Goal: Information Seeking & Learning: Understand process/instructions

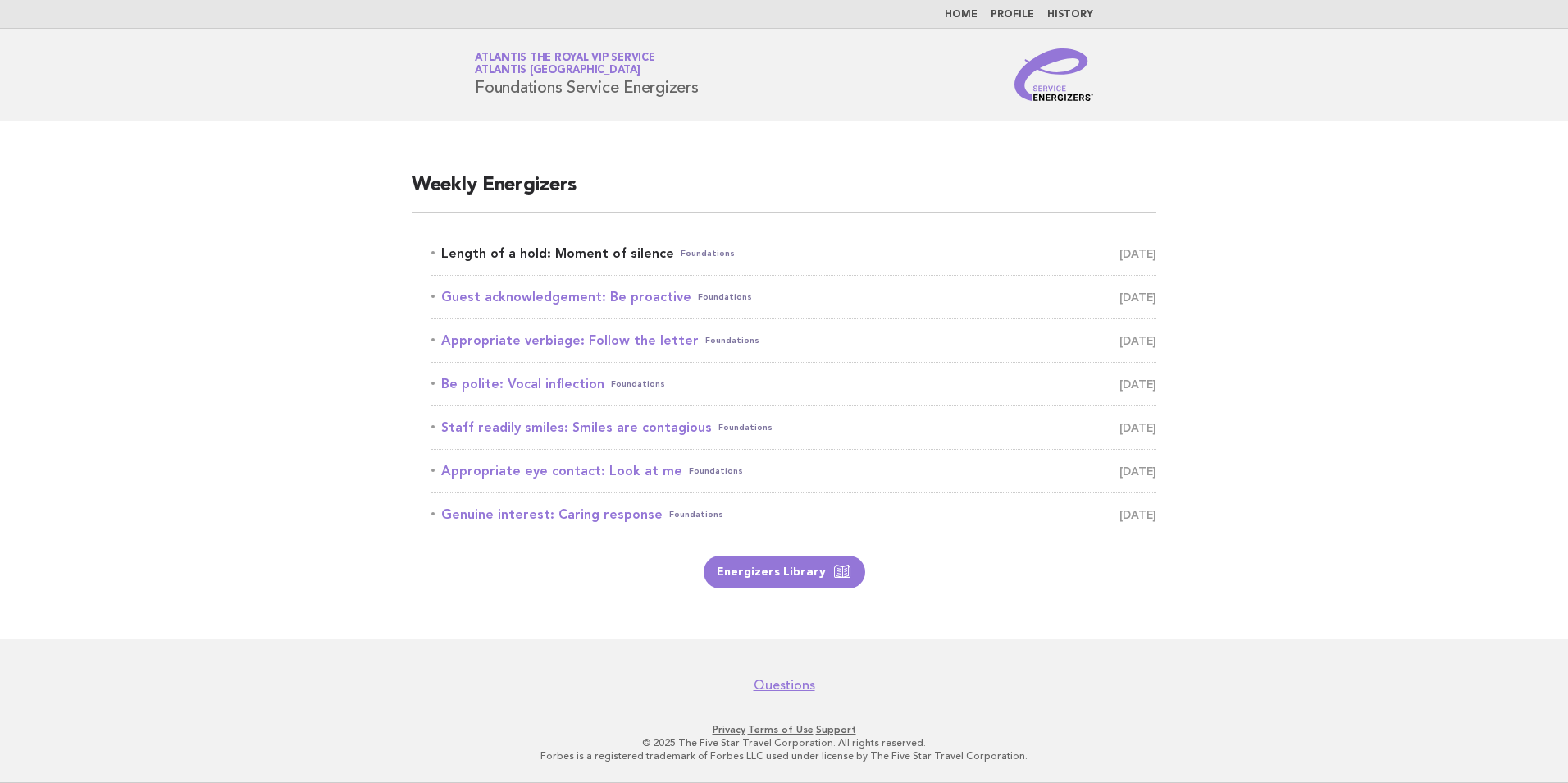
click at [626, 258] on link "Length of a hold: Moment of silence Foundations August 21" at bounding box center [794, 253] width 725 height 23
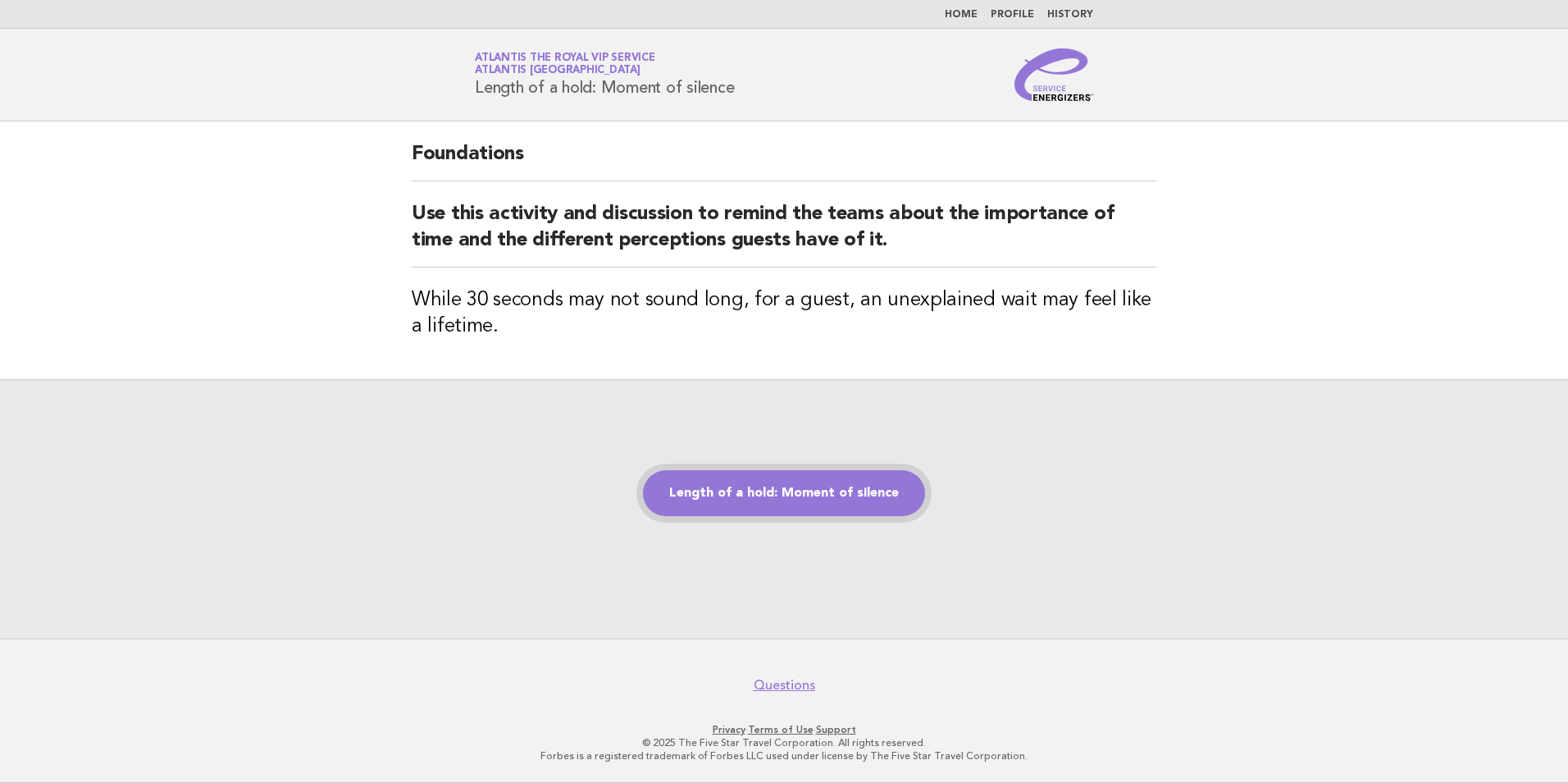
click at [785, 491] on link "Length of a hold: Moment of silence" at bounding box center [784, 493] width 282 height 46
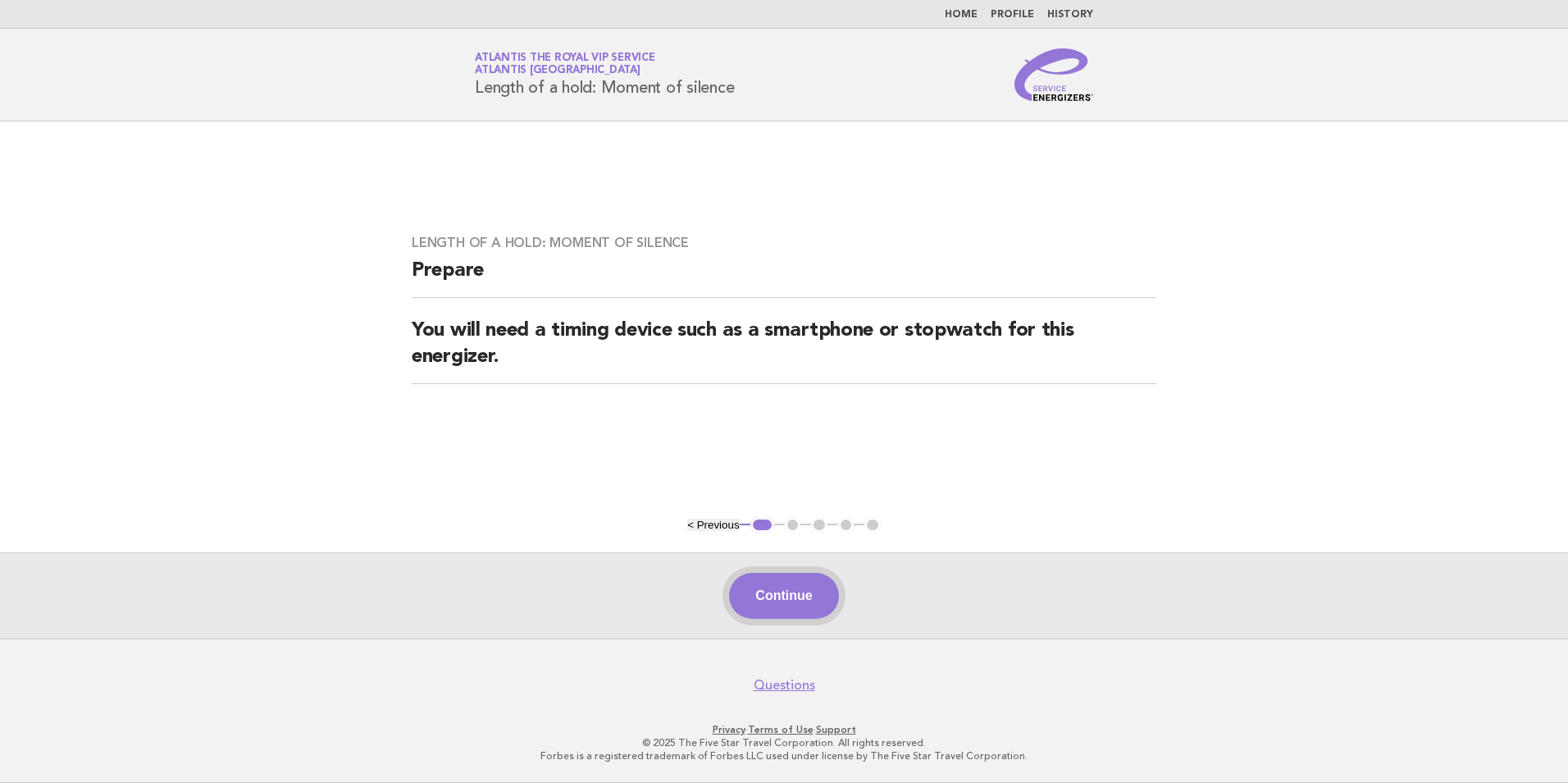
click at [814, 601] on button "Continue" at bounding box center [784, 595] width 109 height 46
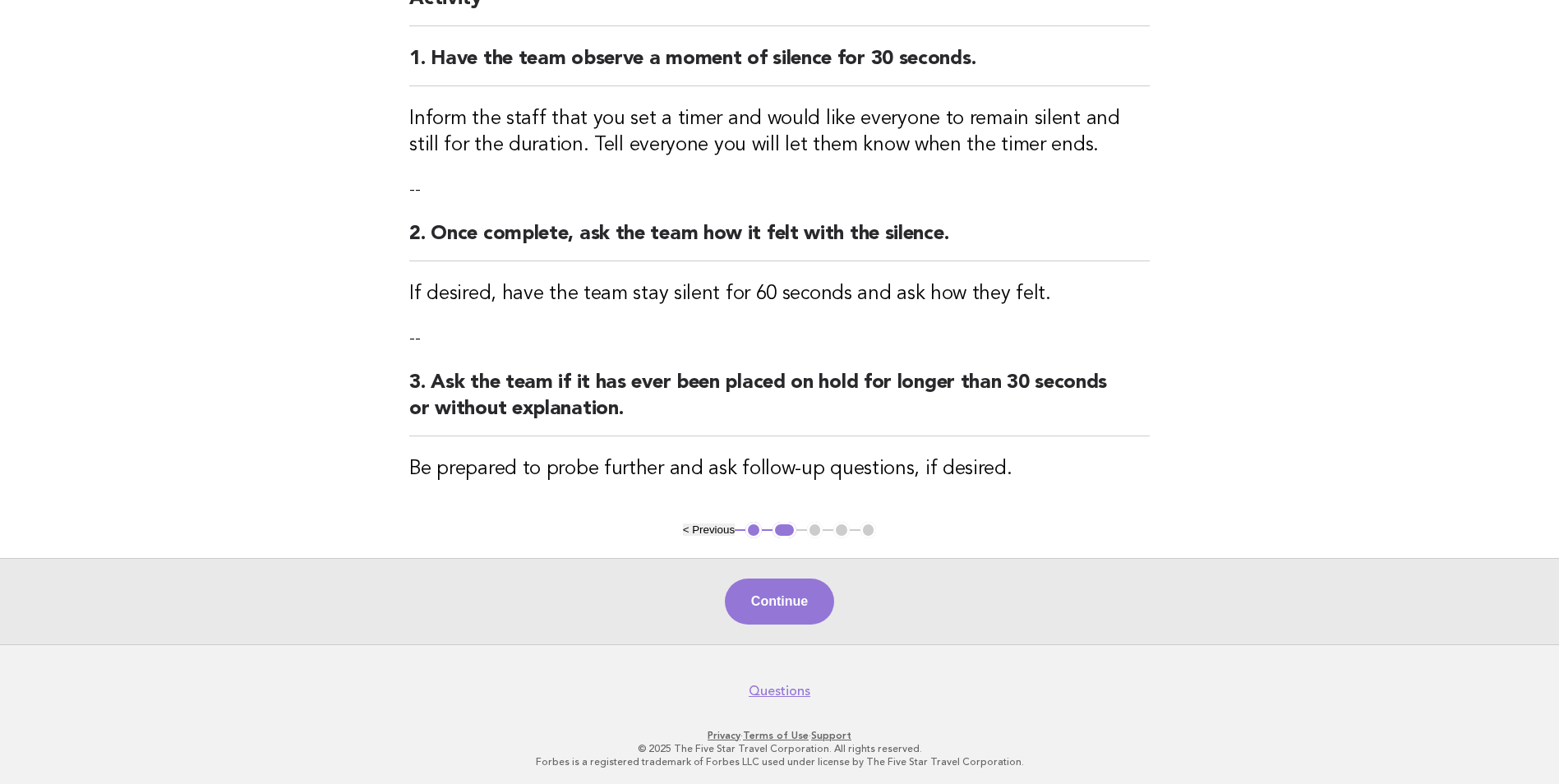
scroll to position [182, 0]
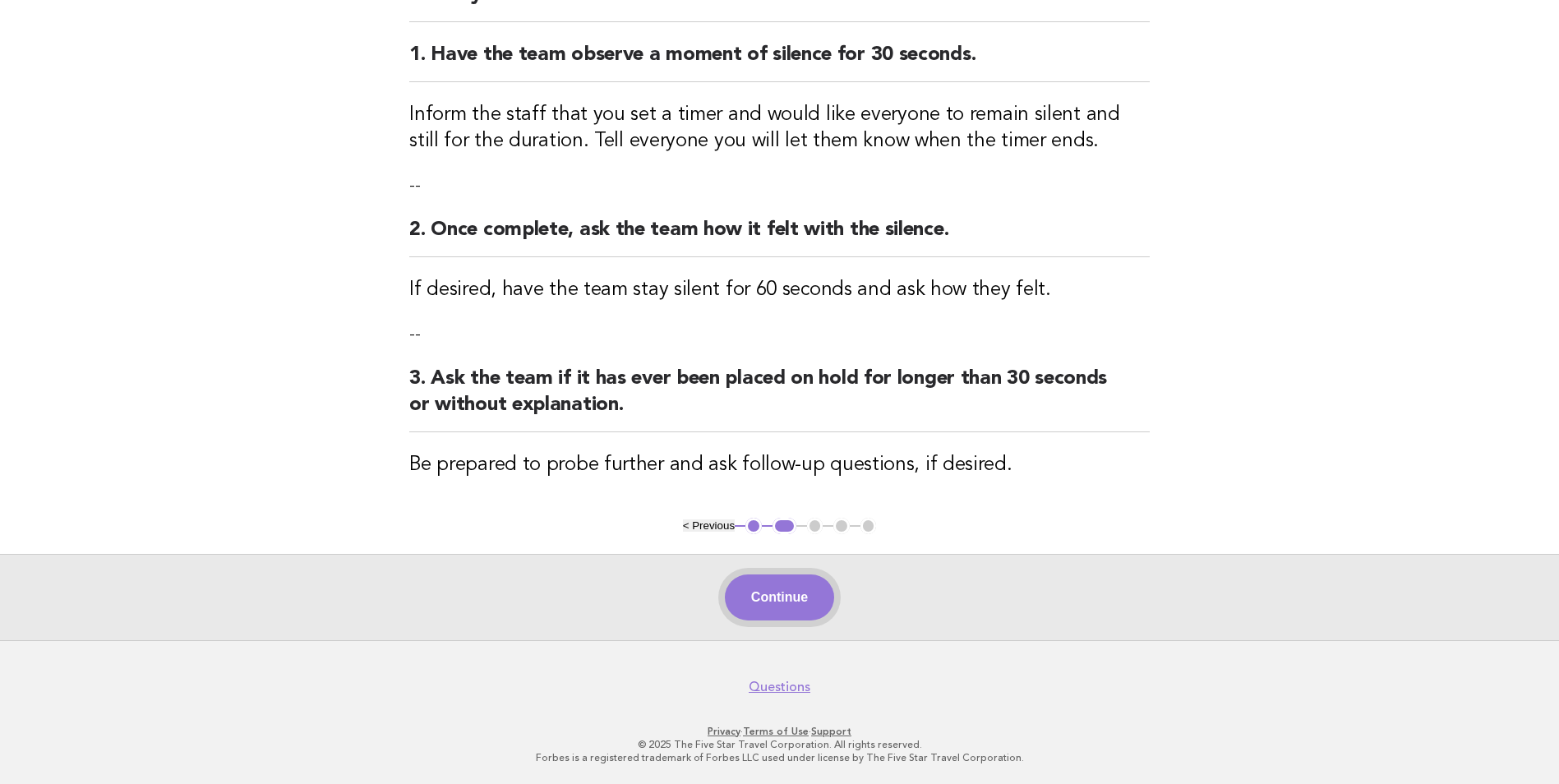
click at [771, 593] on button "Continue" at bounding box center [780, 597] width 110 height 46
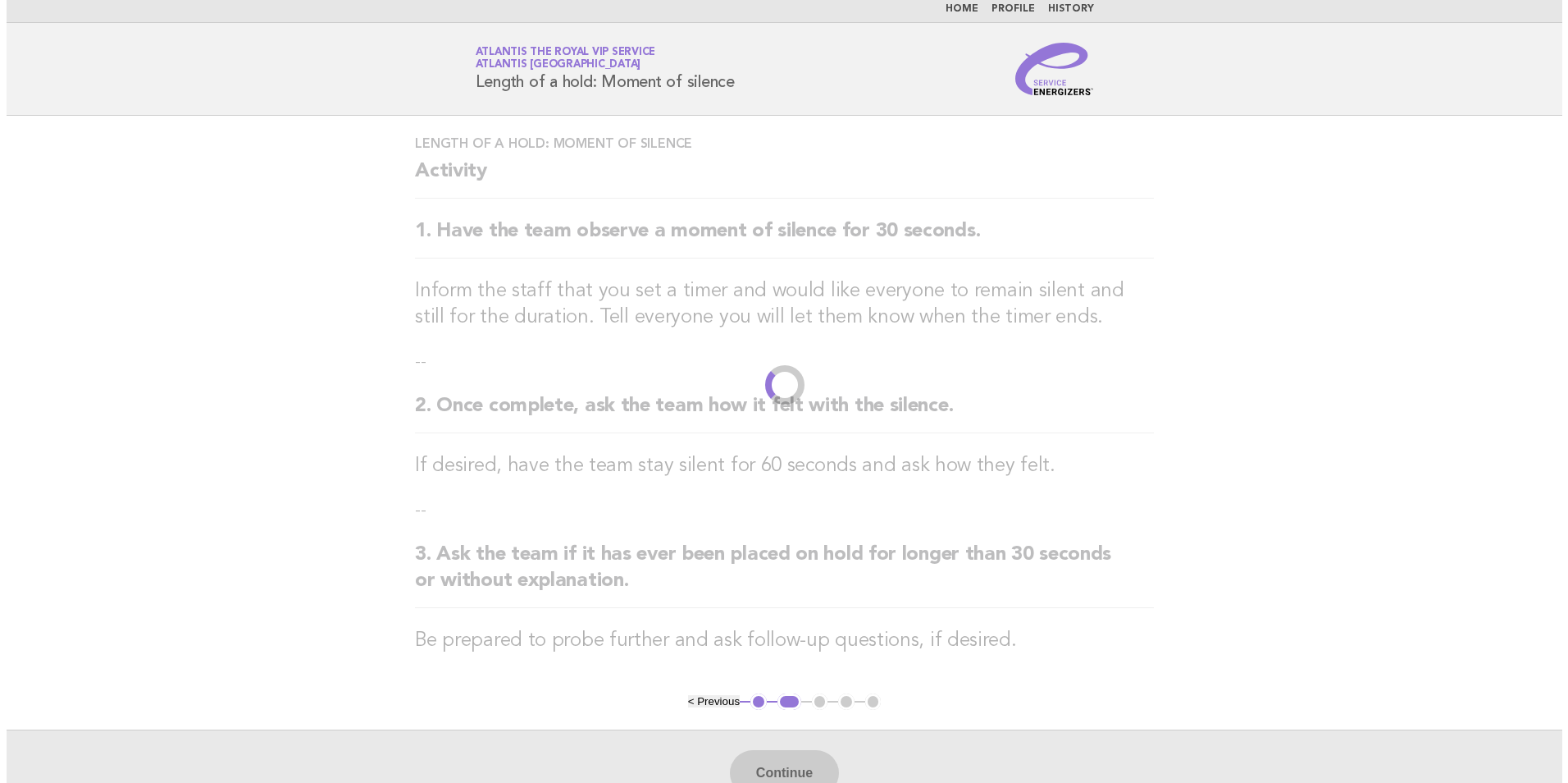
scroll to position [0, 0]
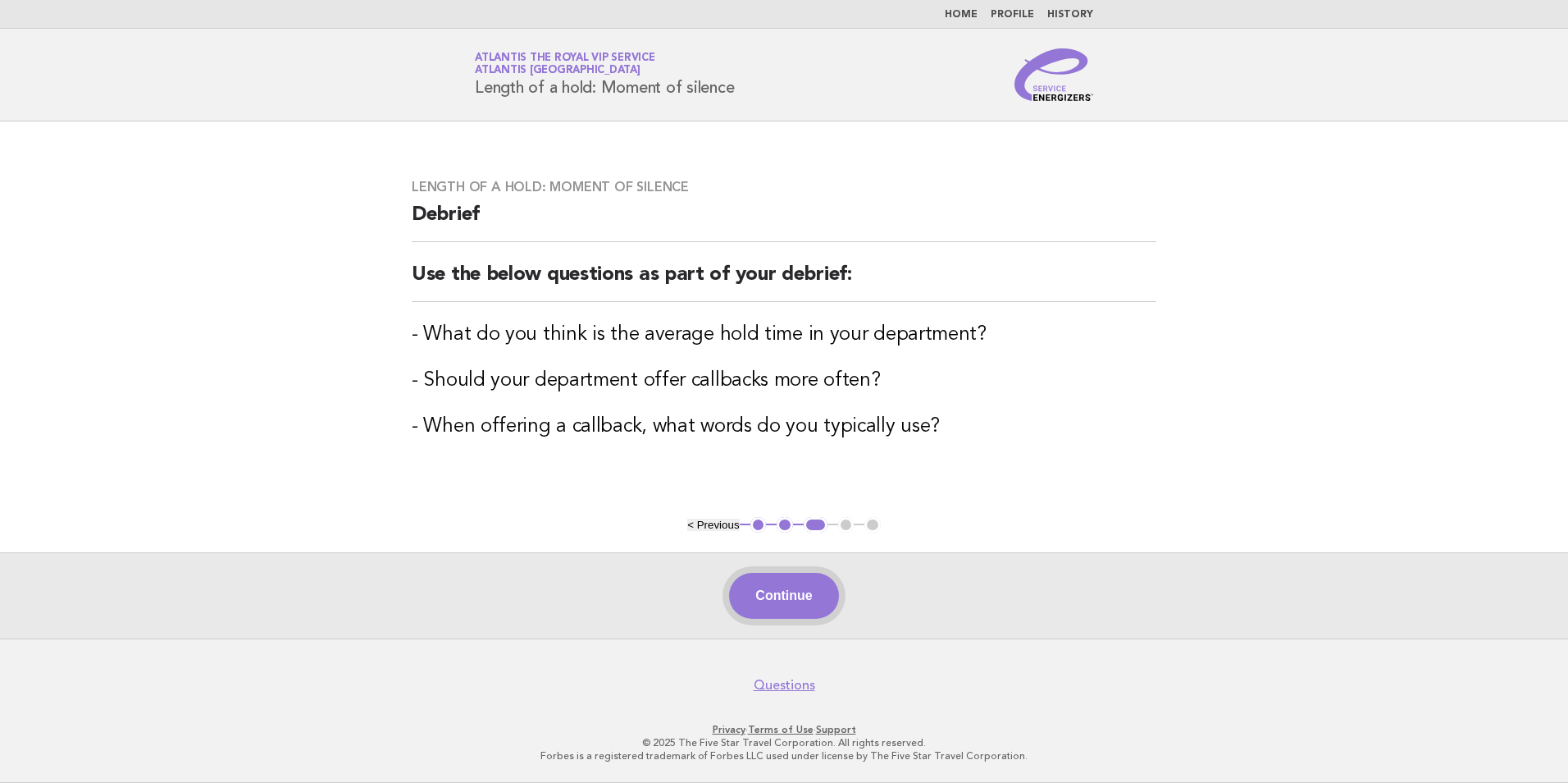
click at [797, 588] on button "Continue" at bounding box center [784, 595] width 109 height 46
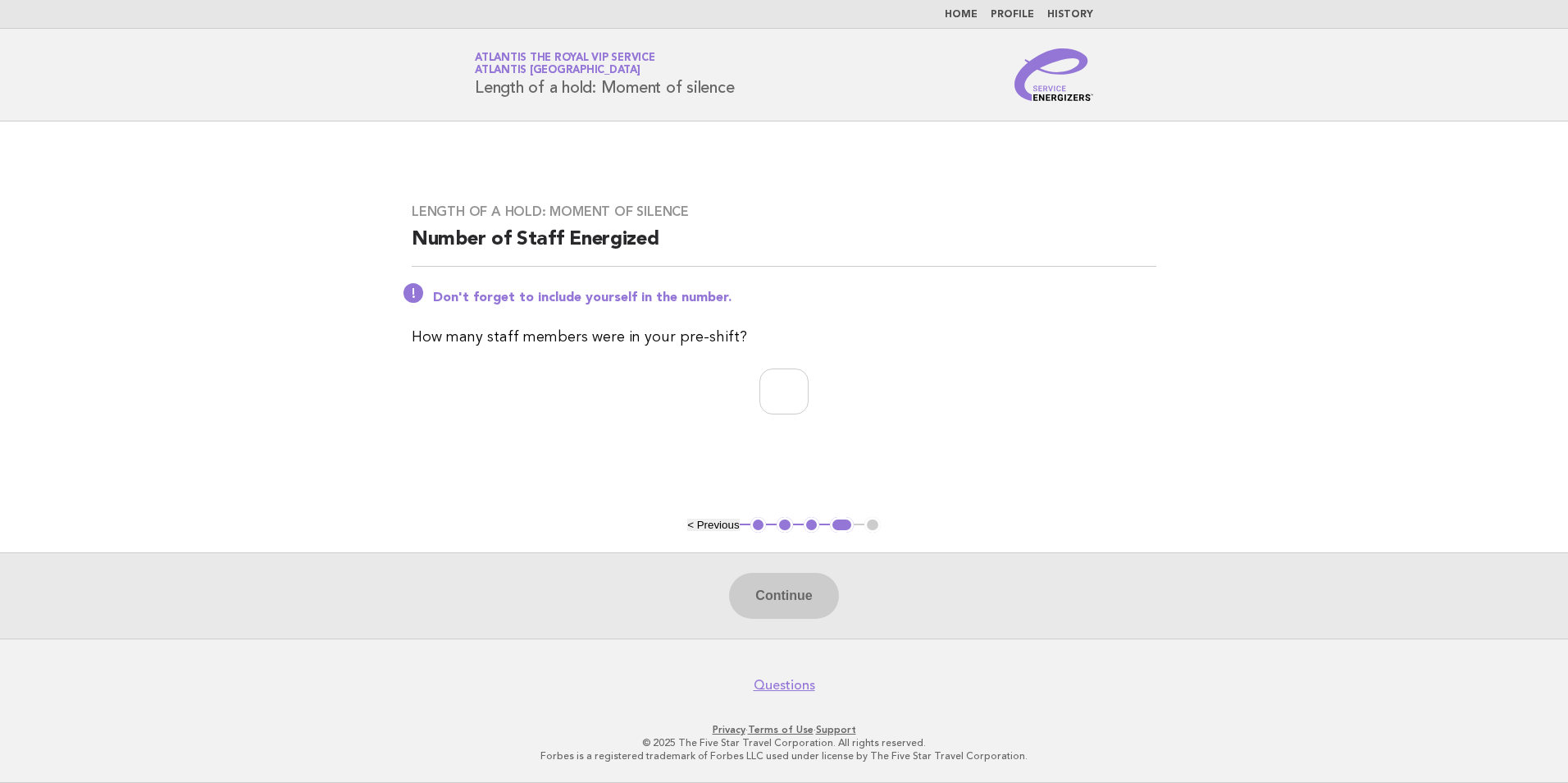
click at [810, 522] on button "3" at bounding box center [811, 525] width 16 height 16
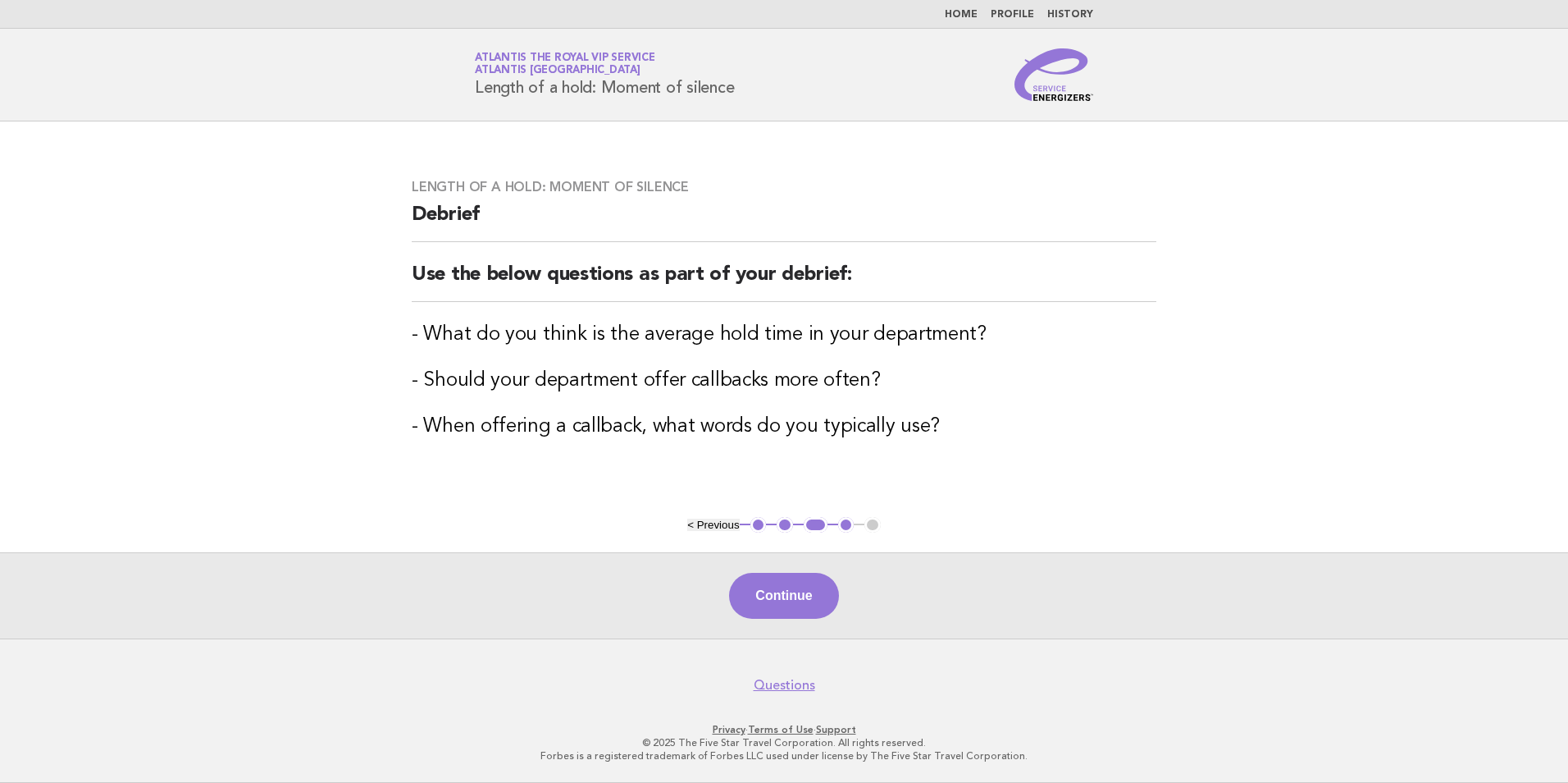
click at [545, 53] on link "Atlantis the Royal VIP Service Atlantis [GEOGRAPHIC_DATA]" at bounding box center [565, 63] width 180 height 23
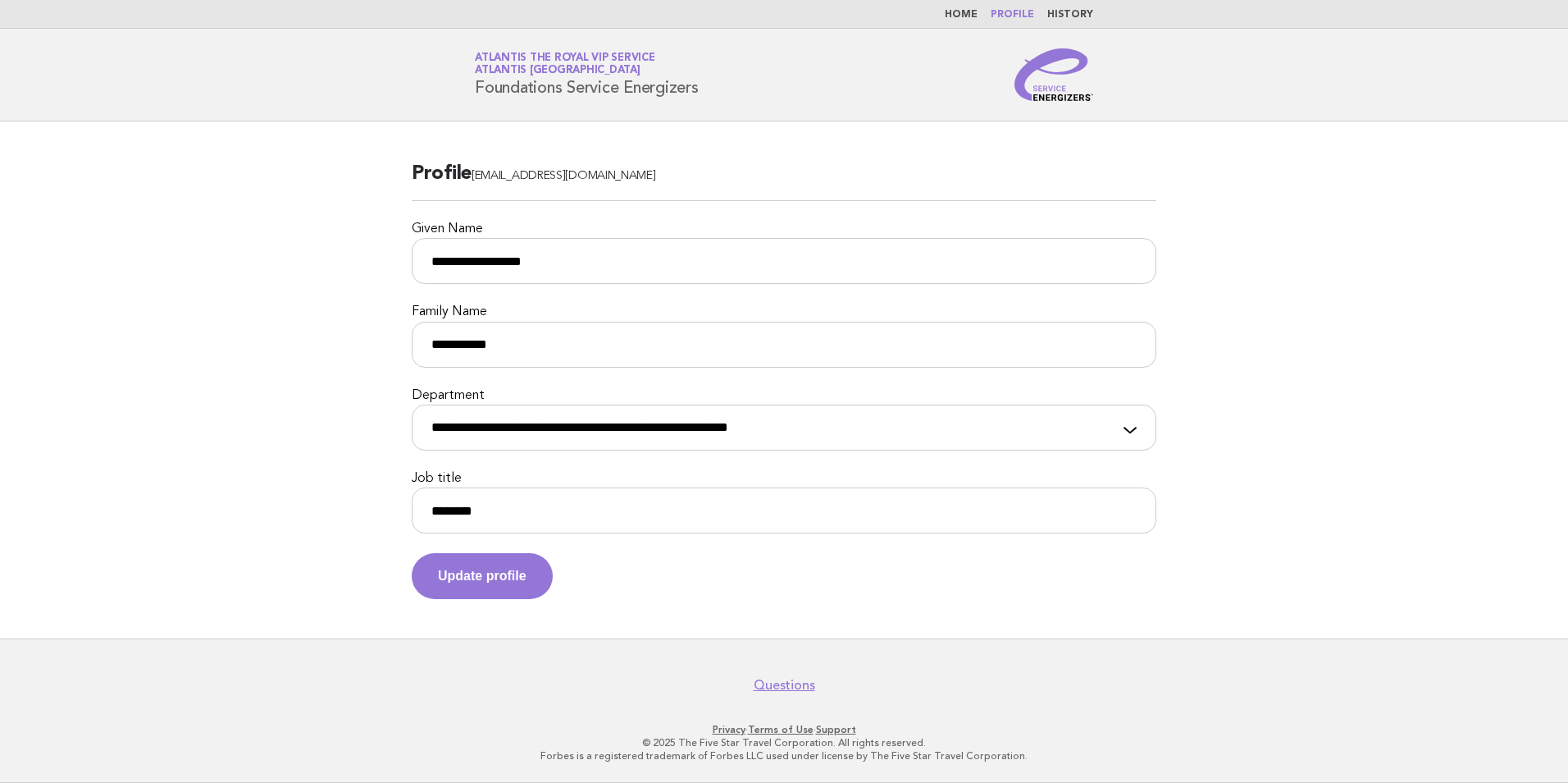
click at [595, 59] on link "Atlantis the Royal VIP Service Atlantis [GEOGRAPHIC_DATA]" at bounding box center [565, 63] width 180 height 23
drag, startPoint x: 588, startPoint y: 49, endPoint x: 558, endPoint y: 77, distance: 41.0
click at [583, 56] on div "Service Energizers Atlantis the Royal VIP Service Atlantis [GEOGRAPHIC_DATA] Fo…" at bounding box center [784, 74] width 664 height 52
click at [551, 62] on link "Atlantis the Royal VIP Service Atlantis Dubai" at bounding box center [565, 63] width 180 height 23
click at [965, 8] on li "Home" at bounding box center [961, 15] width 33 height 13
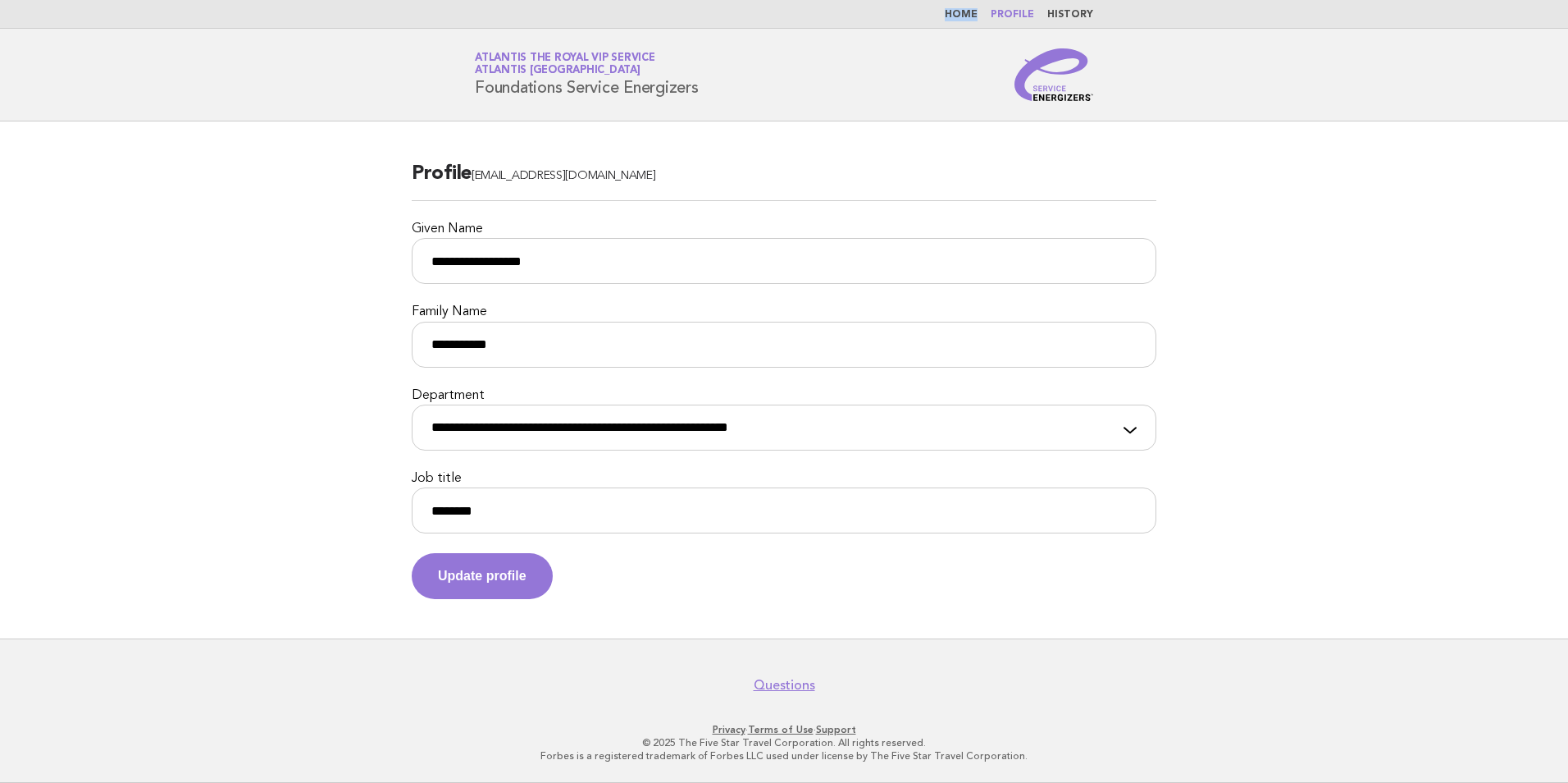
click at [965, 8] on li "Home" at bounding box center [961, 15] width 33 height 13
click at [965, 10] on link "Home" at bounding box center [961, 15] width 33 height 10
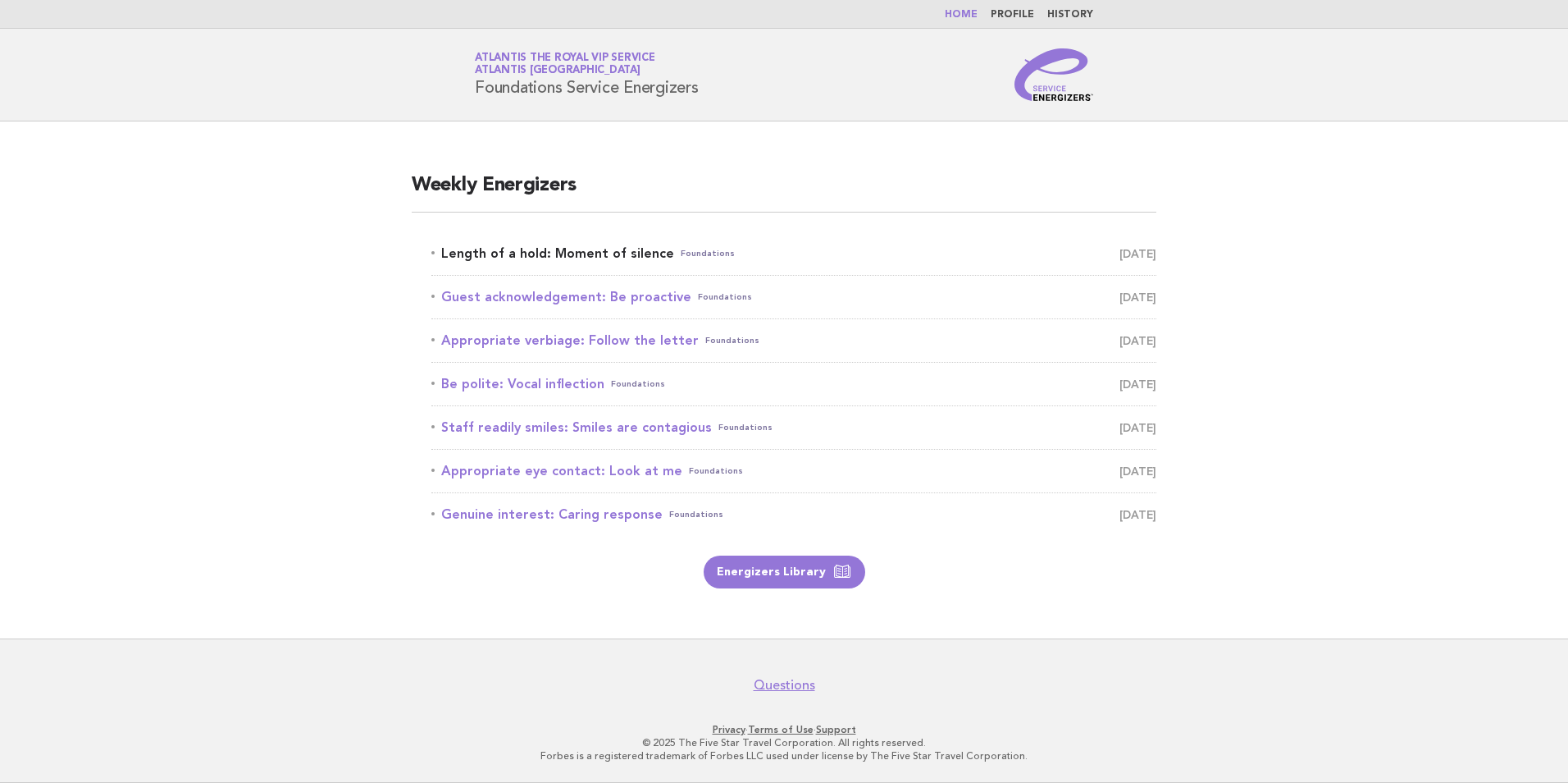
click at [632, 253] on link "Length of a hold: Moment of silence Foundations August 21" at bounding box center [794, 253] width 725 height 23
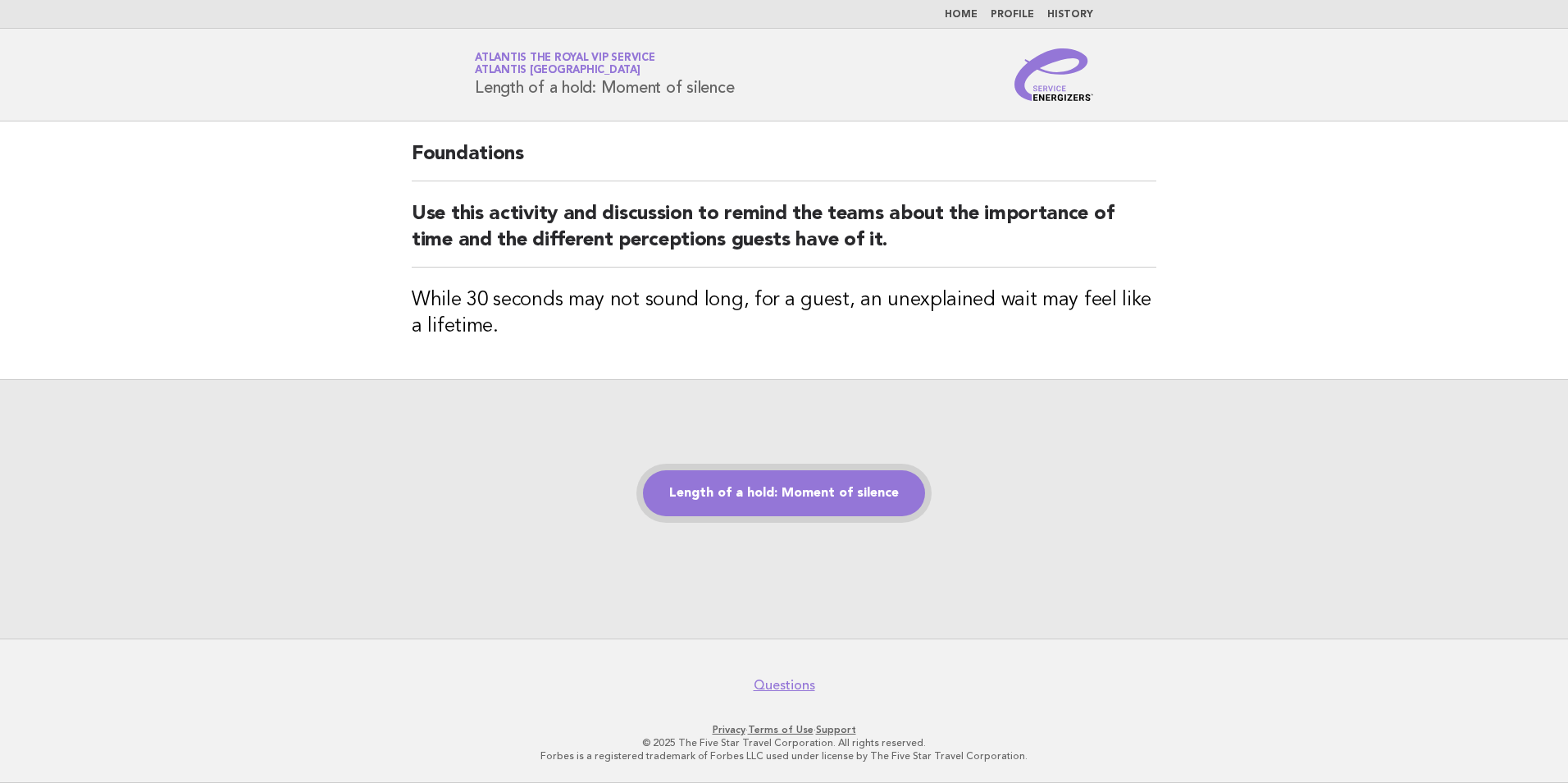
click at [825, 503] on link "Length of a hold: Moment of silence" at bounding box center [784, 493] width 282 height 46
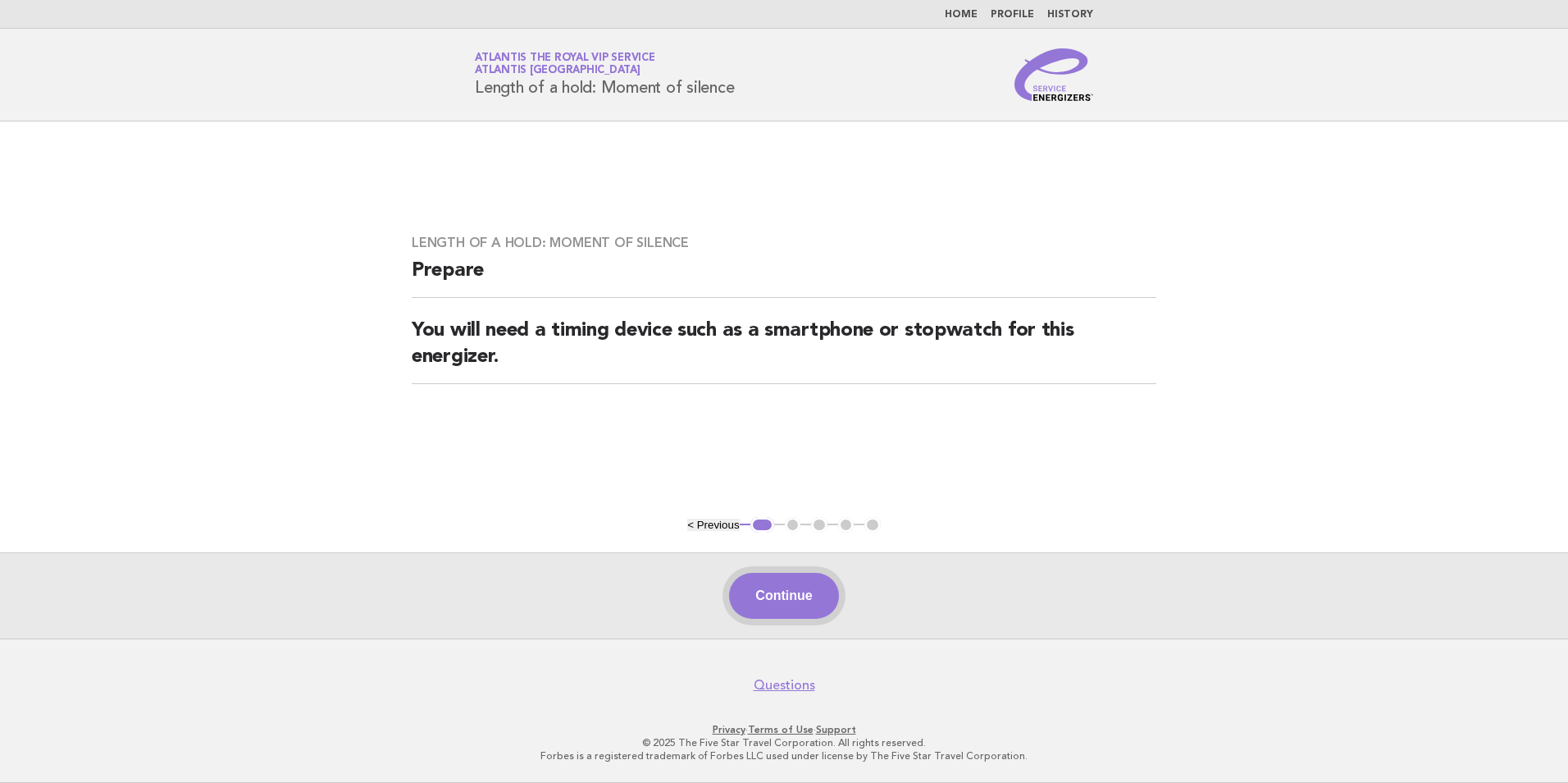
click at [804, 595] on button "Continue" at bounding box center [784, 595] width 109 height 46
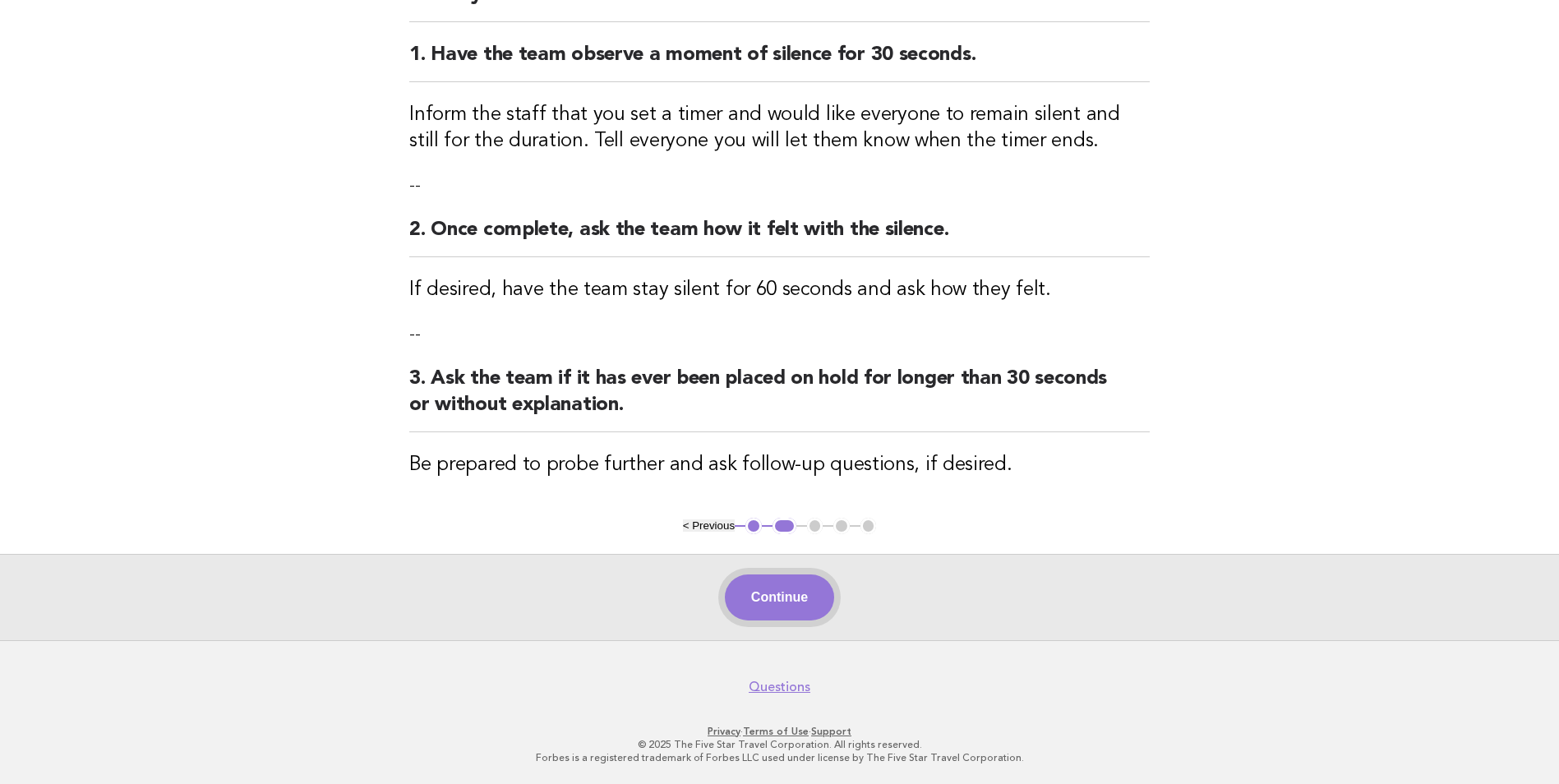
click at [798, 619] on button "Continue" at bounding box center [780, 597] width 110 height 46
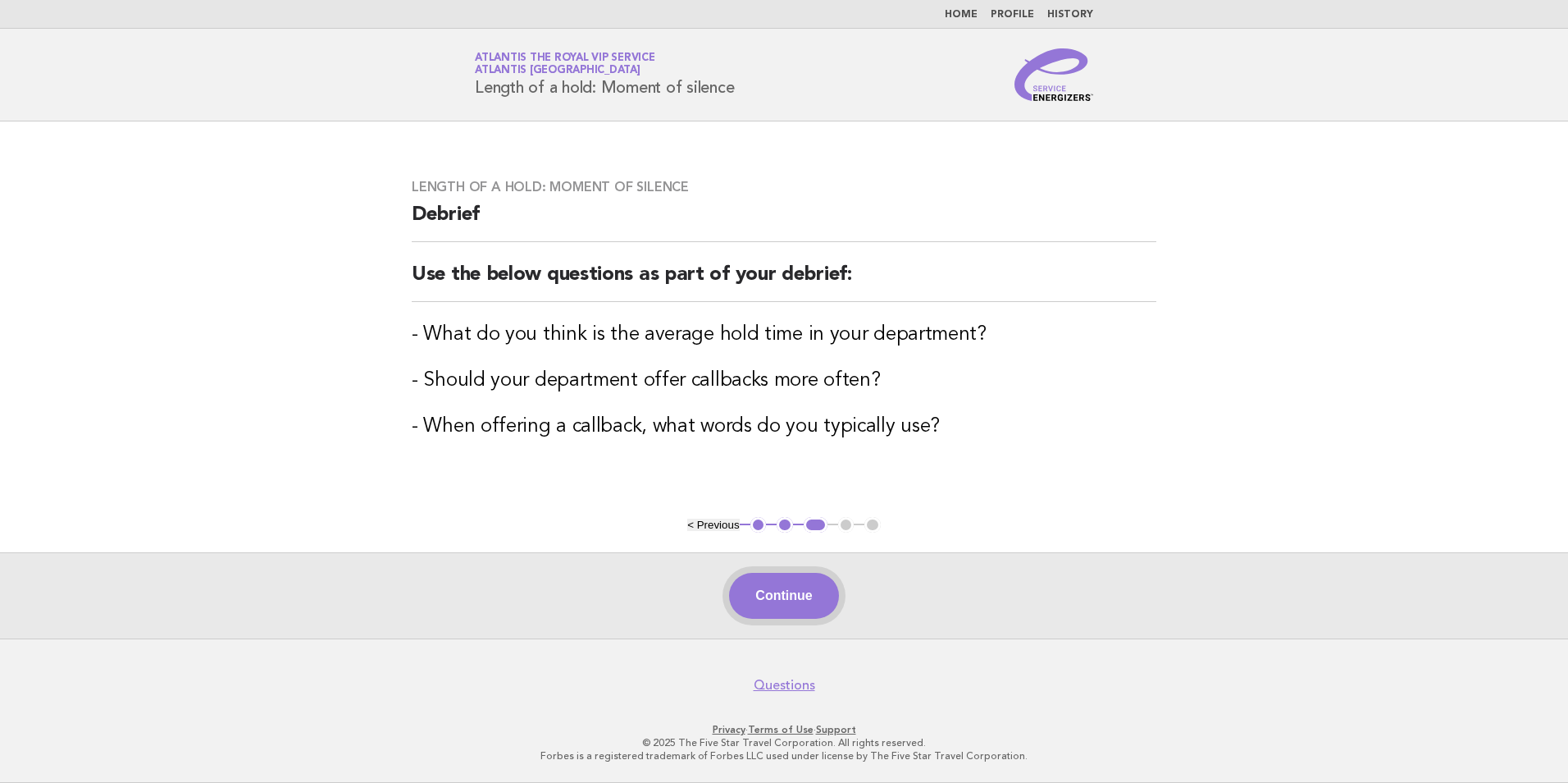
click at [813, 594] on button "Continue" at bounding box center [784, 595] width 109 height 46
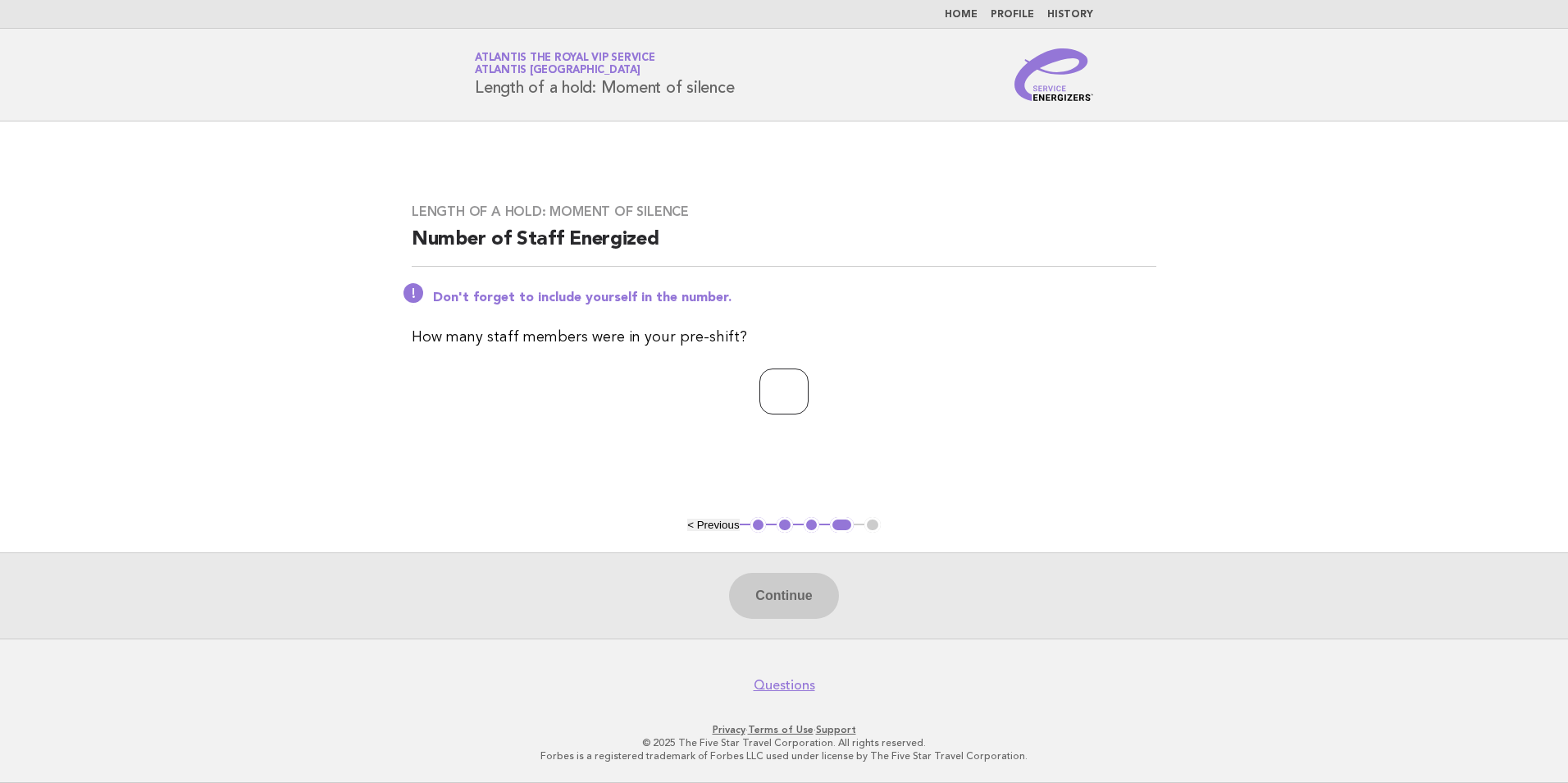
click at [782, 395] on input "number" at bounding box center [784, 392] width 49 height 46
type input "*"
click at [763, 601] on button "Continue" at bounding box center [784, 595] width 109 height 46
